Goal: Task Accomplishment & Management: Manage account settings

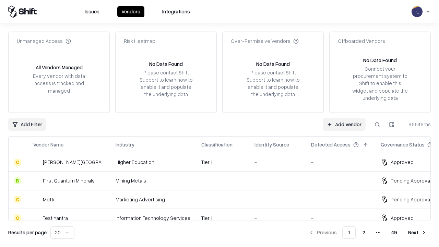
click at [344, 124] on link "Add Vendor" at bounding box center [344, 124] width 43 height 12
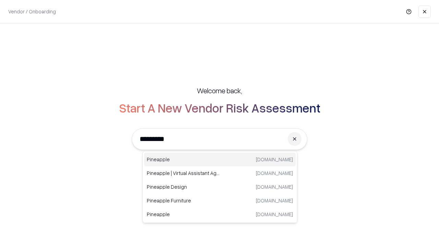
click at [220, 160] on div "Pineapple pineappleenergy.com" at bounding box center [220, 160] width 152 height 14
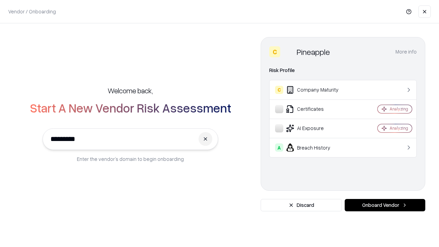
type input "*********"
click at [385, 205] on button "Onboard Vendor" at bounding box center [385, 205] width 81 height 12
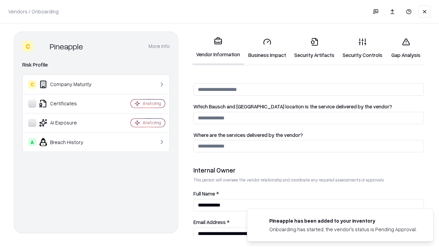
scroll to position [356, 0]
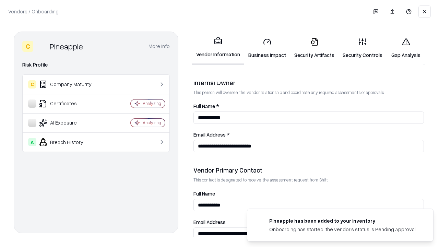
click at [267, 48] on link "Business Impact" at bounding box center [267, 48] width 46 height 32
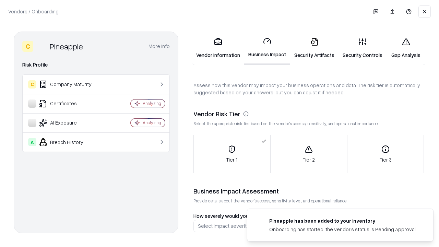
click at [314, 48] on link "Security Artifacts" at bounding box center [314, 48] width 48 height 32
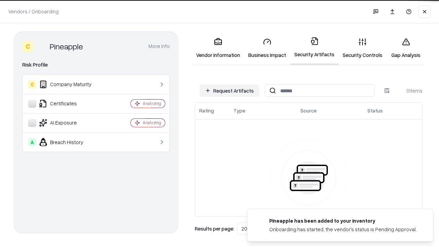
click at [230, 91] on button "Request Artifacts" at bounding box center [230, 90] width 60 height 12
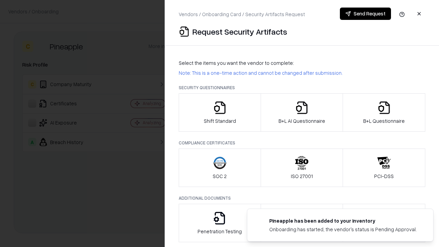
click at [220, 113] on icon "button" at bounding box center [220, 108] width 14 height 14
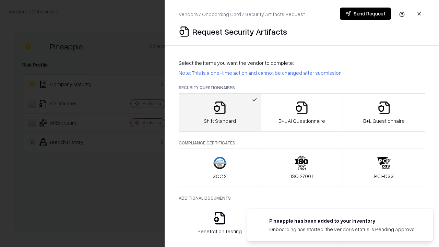
click at [366, 14] on button "Send Request" at bounding box center [365, 14] width 51 height 12
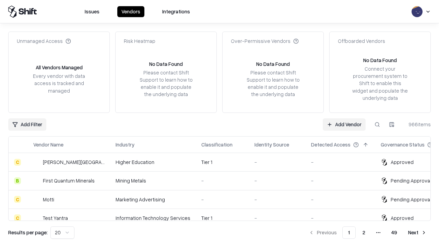
click at [378, 124] on button at bounding box center [377, 124] width 12 height 12
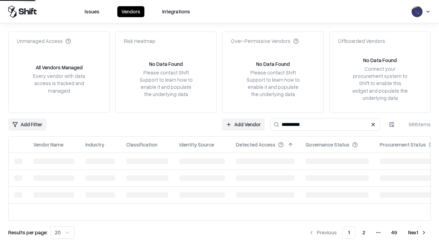
type input "*********"
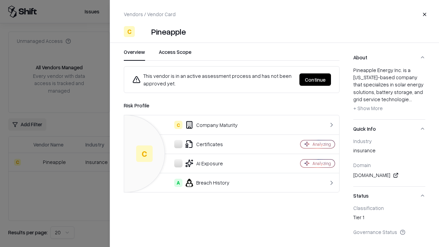
click at [315, 80] on button "Continue" at bounding box center [316, 79] width 32 height 12
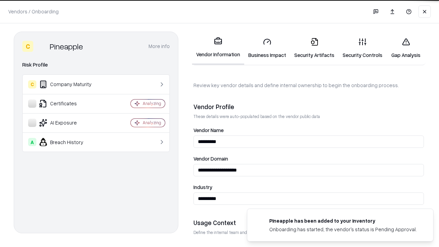
click at [314, 48] on link "Security Artifacts" at bounding box center [314, 48] width 48 height 32
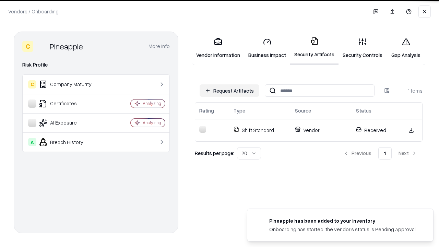
click at [406, 48] on link "Gap Analysis" at bounding box center [406, 48] width 39 height 32
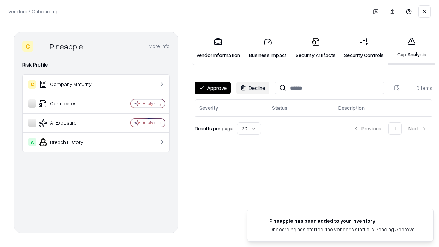
click at [213, 88] on button "Approve" at bounding box center [213, 88] width 36 height 12
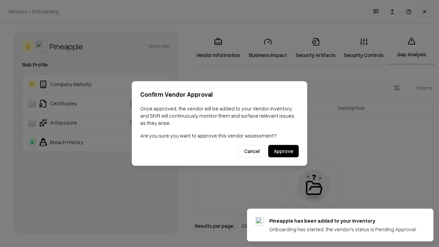
click at [284, 151] on button "Approve" at bounding box center [283, 151] width 31 height 12
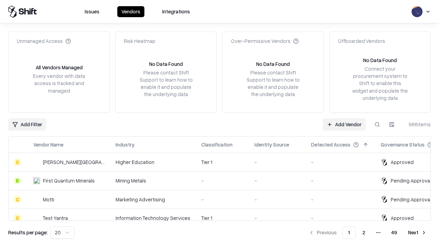
type input "*********"
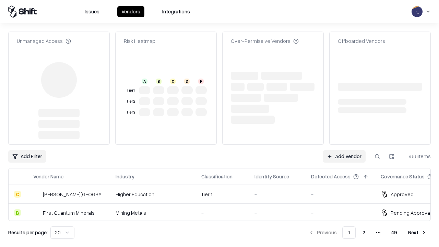
click at [344, 150] on link "Add Vendor" at bounding box center [344, 156] width 43 height 12
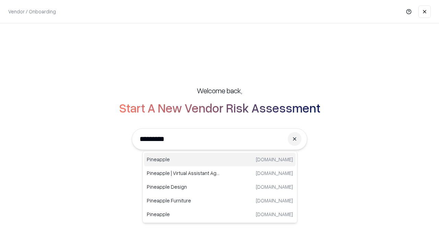
click at [220, 160] on div "Pineapple [DOMAIN_NAME]" at bounding box center [220, 160] width 152 height 14
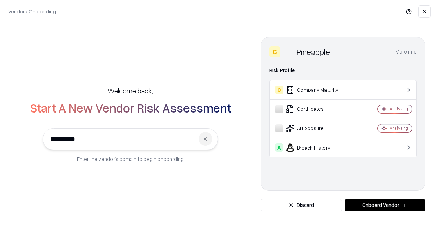
type input "*********"
click at [385, 205] on button "Onboard Vendor" at bounding box center [385, 205] width 81 height 12
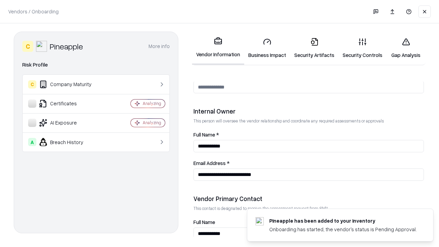
scroll to position [356, 0]
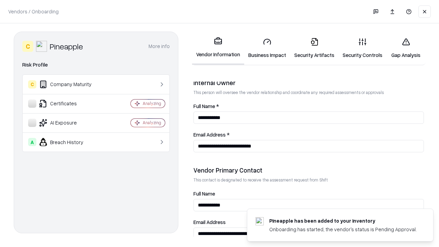
click at [406, 48] on link "Gap Analysis" at bounding box center [406, 48] width 39 height 32
